Goal: Task Accomplishment & Management: Manage account settings

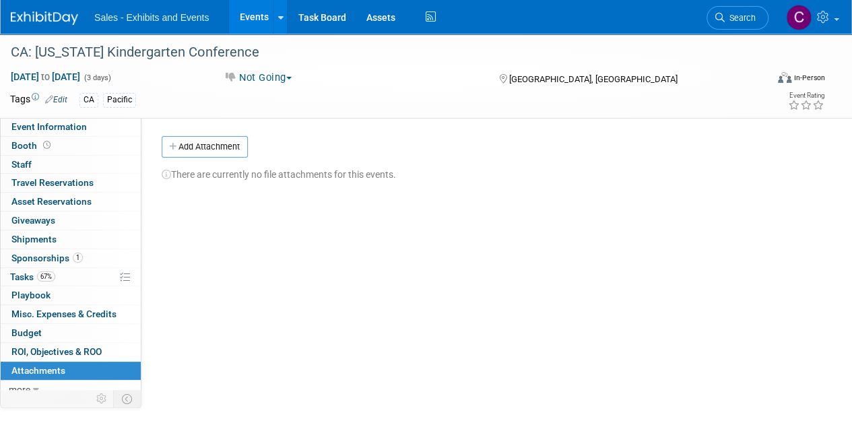
click at [243, 9] on link "Events" at bounding box center [253, 17] width 49 height 34
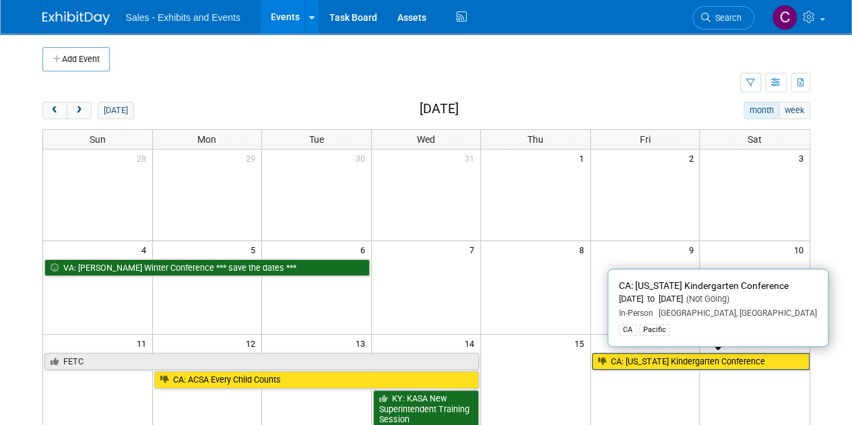
click at [664, 363] on link "CA: [US_STATE] Kindergarten Conference" at bounding box center [701, 362] width 218 height 18
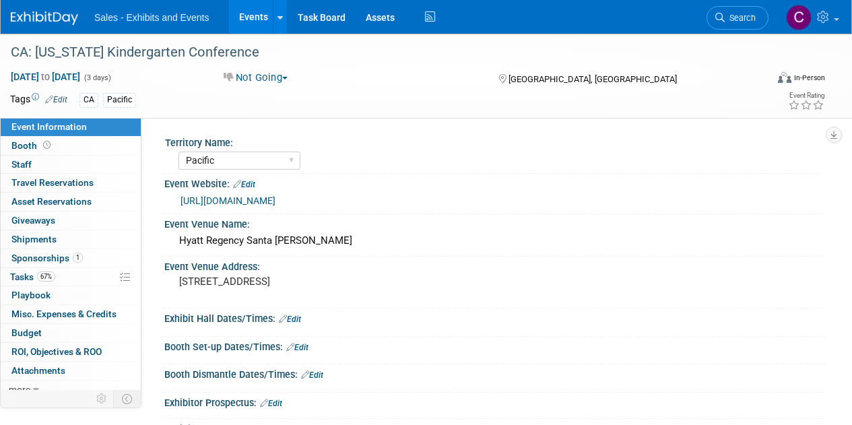
select select "Pacific"
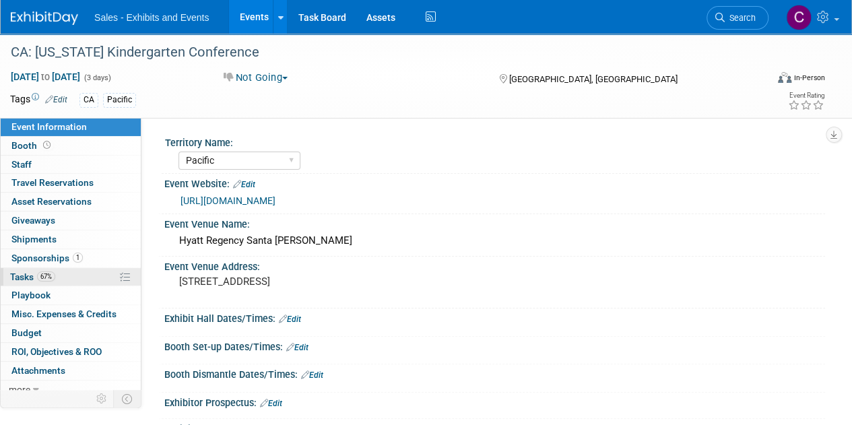
click at [24, 275] on span "Tasks 67%" at bounding box center [32, 276] width 45 height 11
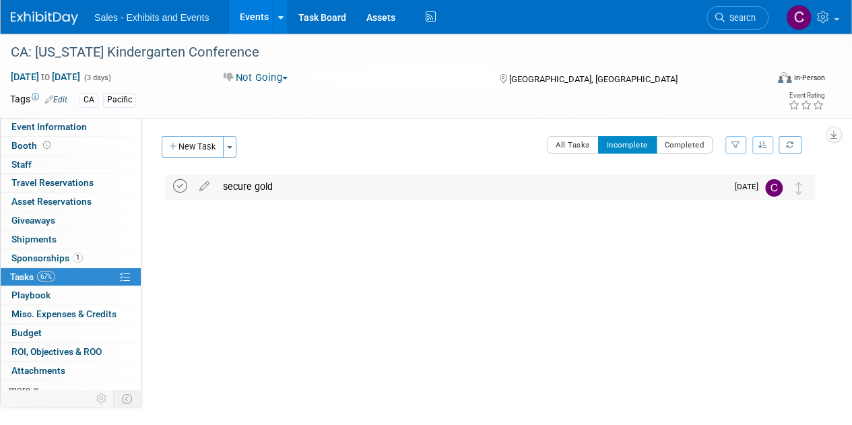
click at [175, 189] on icon at bounding box center [180, 186] width 14 height 14
click at [248, 9] on link "Events" at bounding box center [253, 17] width 49 height 34
